Goal: Check status

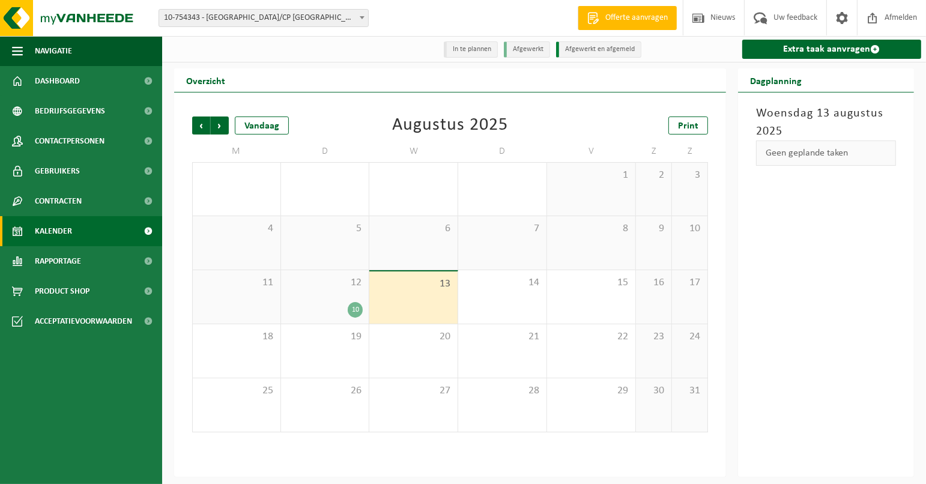
click at [347, 303] on div "12 10" at bounding box center [325, 296] width 88 height 53
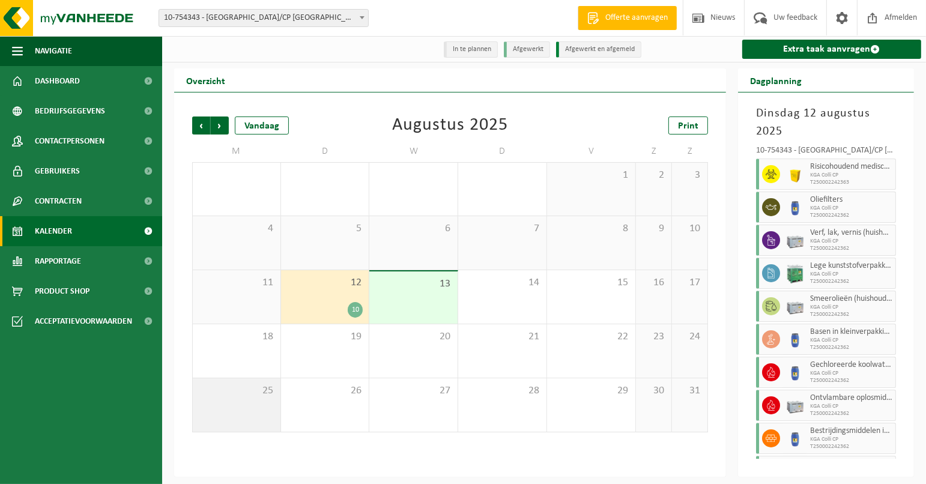
click at [258, 392] on span "25" at bounding box center [237, 391] width 76 height 13
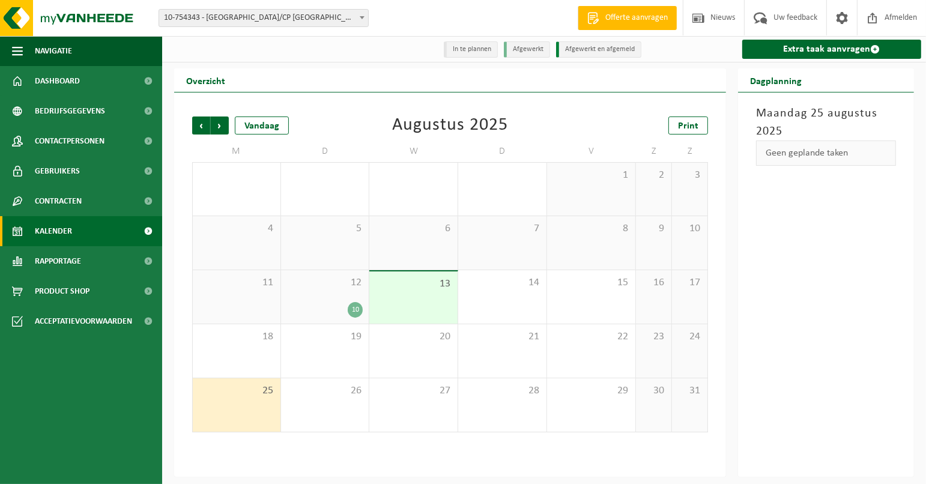
click at [337, 15] on span "10-754343 - [GEOGRAPHIC_DATA]/CP [GEOGRAPHIC_DATA]-[GEOGRAPHIC_DATA] - [GEOGRAP…" at bounding box center [263, 18] width 209 height 17
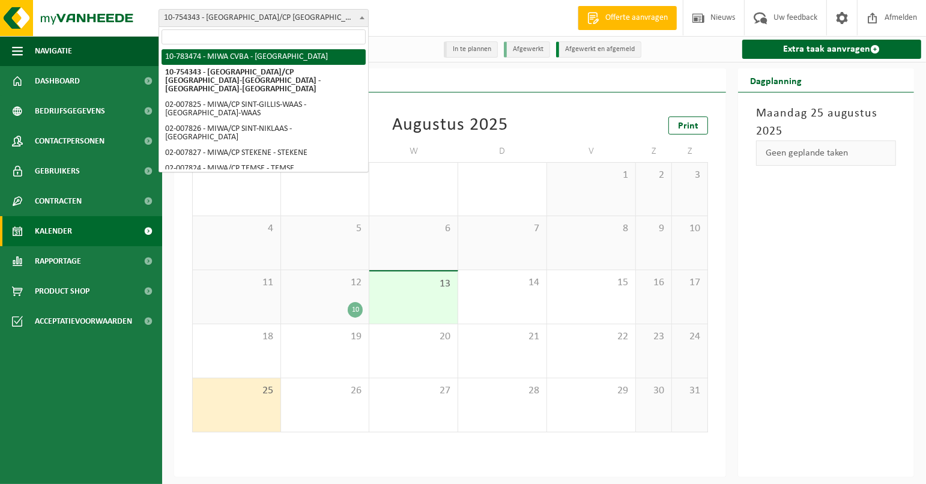
select select "27808"
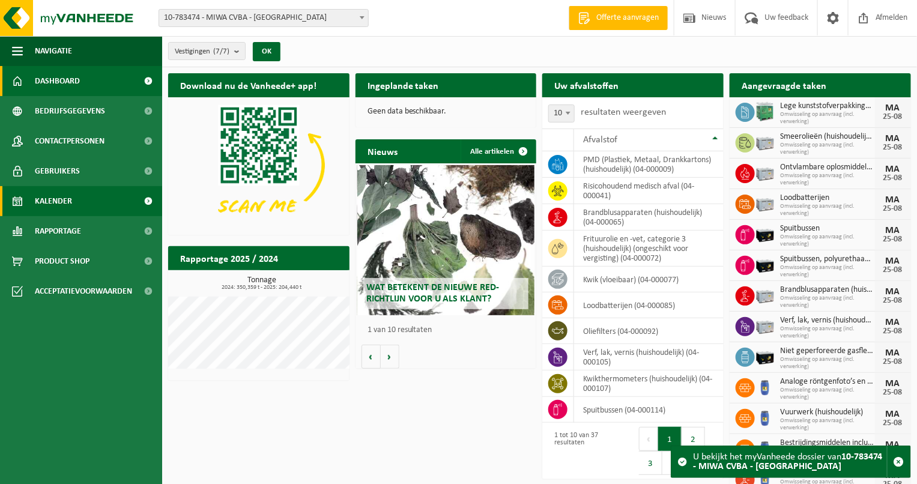
click at [82, 196] on link "Kalender" at bounding box center [81, 201] width 162 height 30
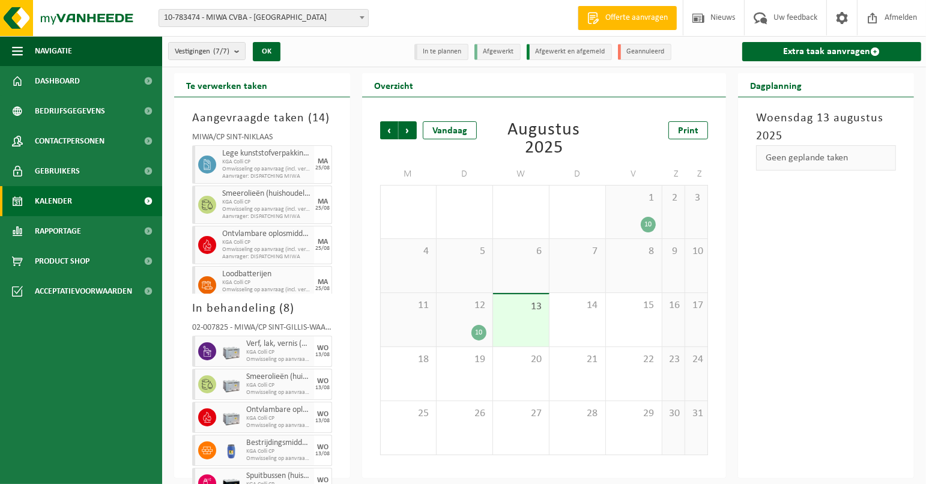
click at [472, 327] on div "10" at bounding box center [465, 333] width 44 height 16
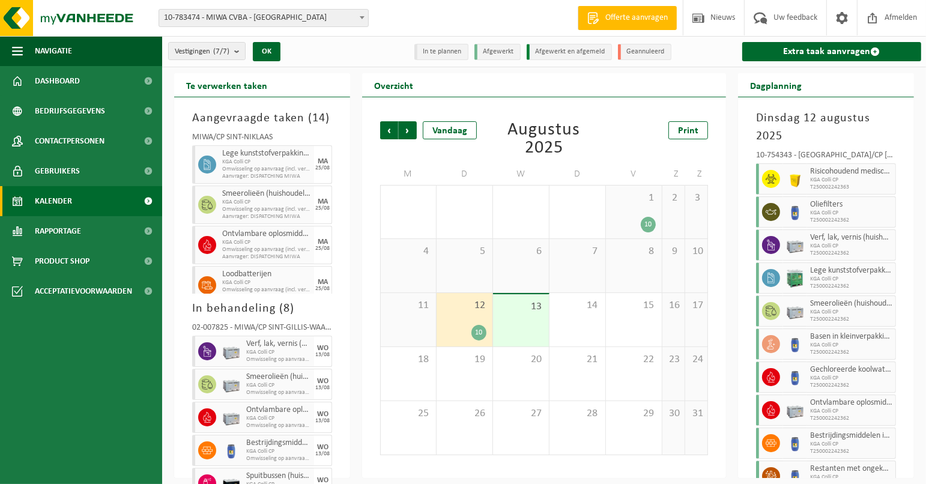
click at [649, 218] on div "10" at bounding box center [648, 225] width 15 height 16
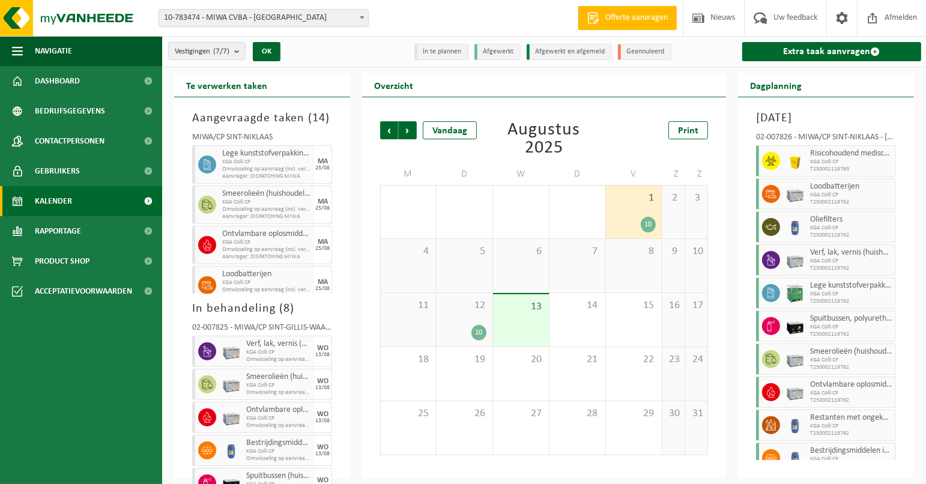
click at [479, 322] on div "12 10" at bounding box center [465, 319] width 56 height 53
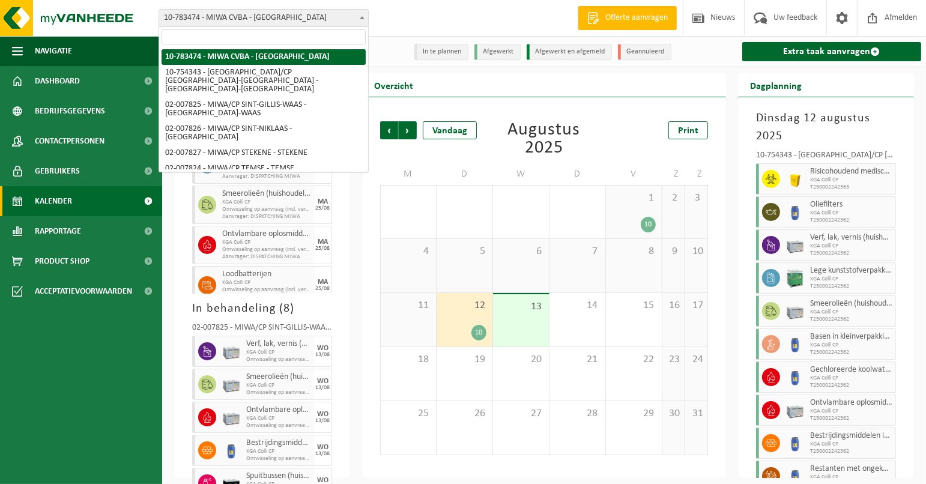
click at [300, 19] on span "10-783474 - MIWA CVBA - [GEOGRAPHIC_DATA]" at bounding box center [263, 18] width 209 height 17
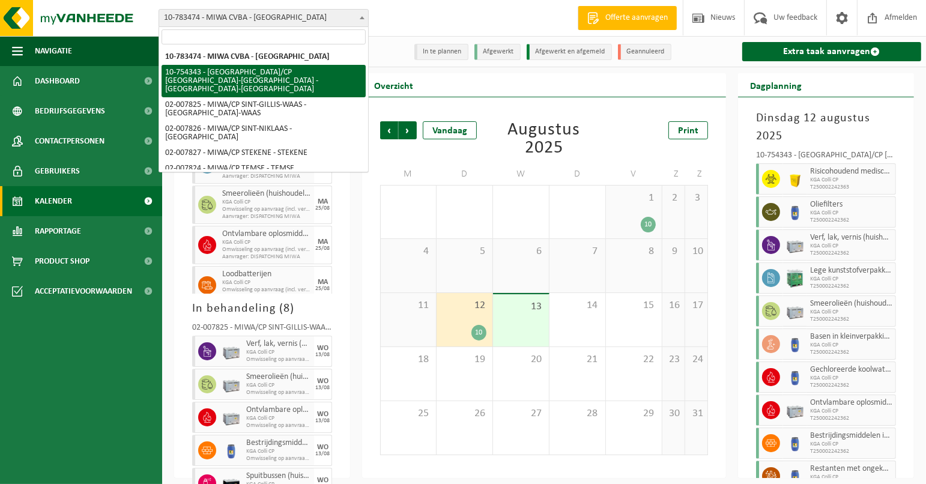
select select "27802"
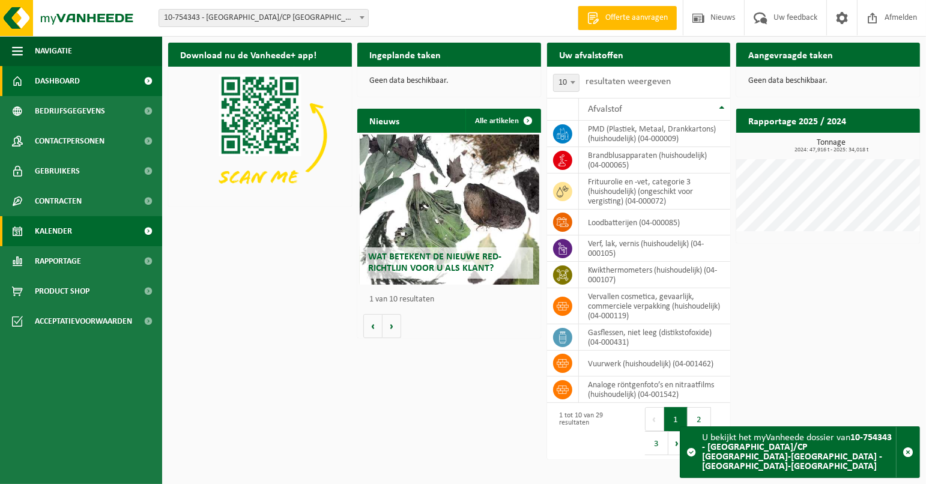
click at [67, 228] on span "Kalender" at bounding box center [53, 231] width 37 height 30
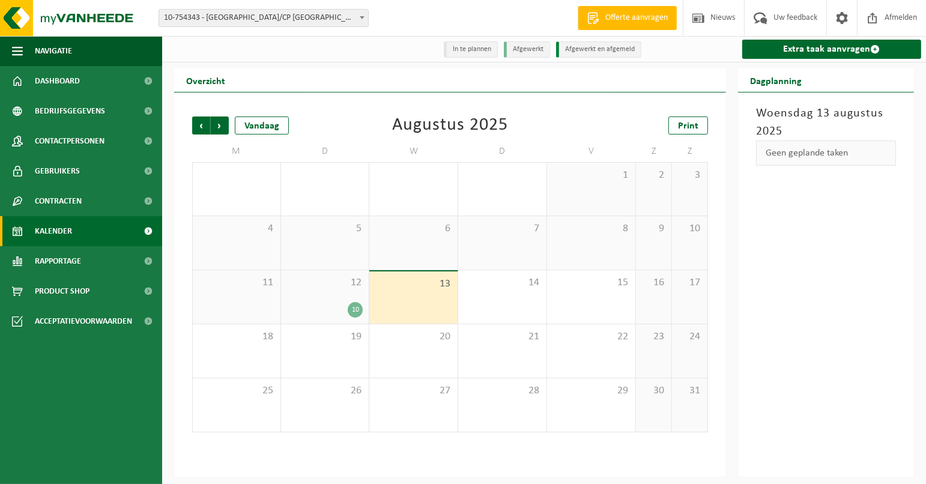
click at [336, 299] on div "12 10" at bounding box center [325, 296] width 88 height 53
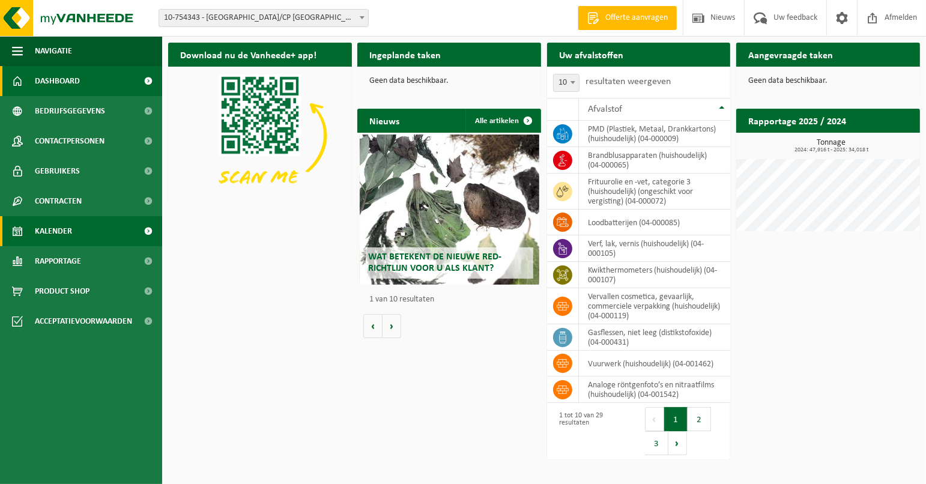
click at [96, 233] on link "Kalender" at bounding box center [81, 231] width 162 height 30
